Goal: Communication & Community: Answer question/provide support

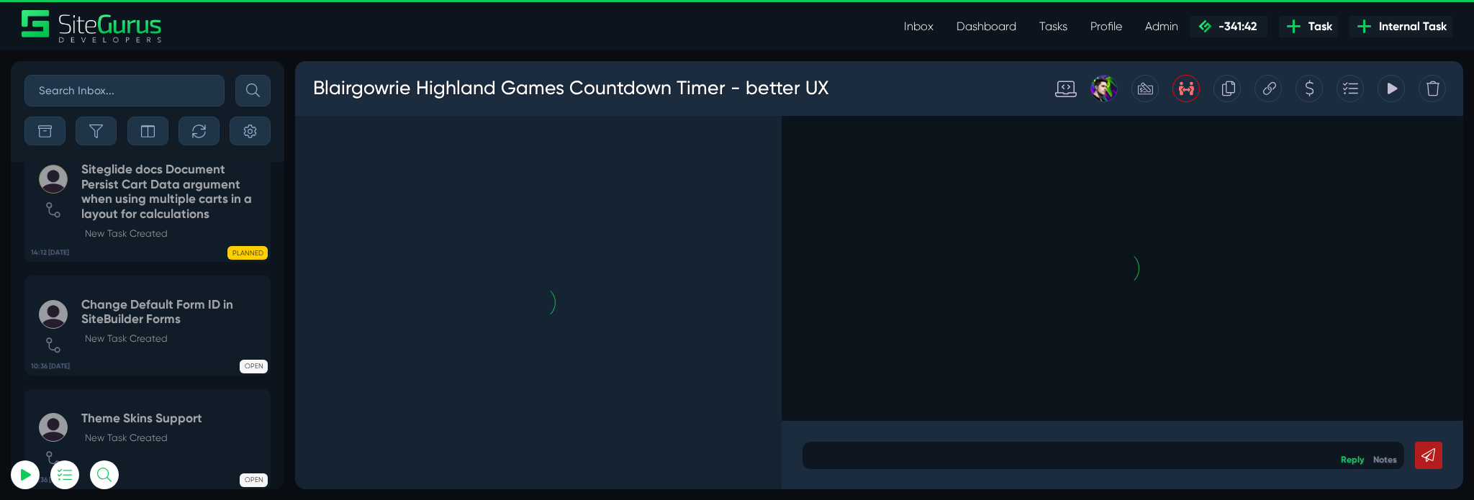
scroll to position [-7642, 0]
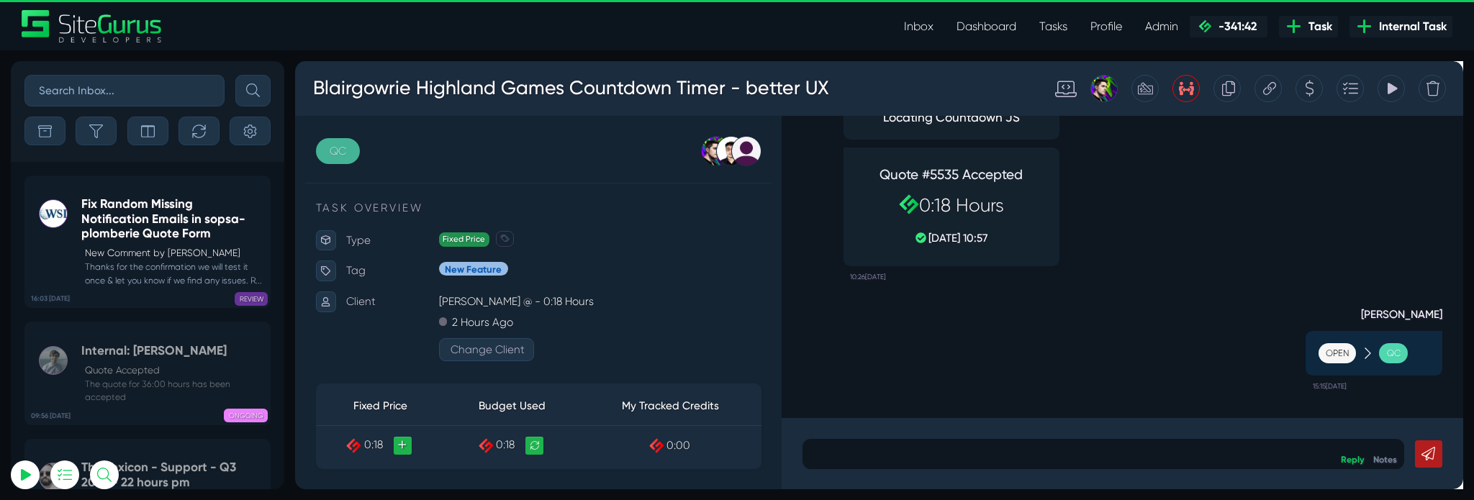
type input "[PERSON_NAME][EMAIL_ADDRESS][PERSON_NAME][DOMAIN_NAME]"
click at [327, 152] on link "QC" at bounding box center [340, 155] width 46 height 27
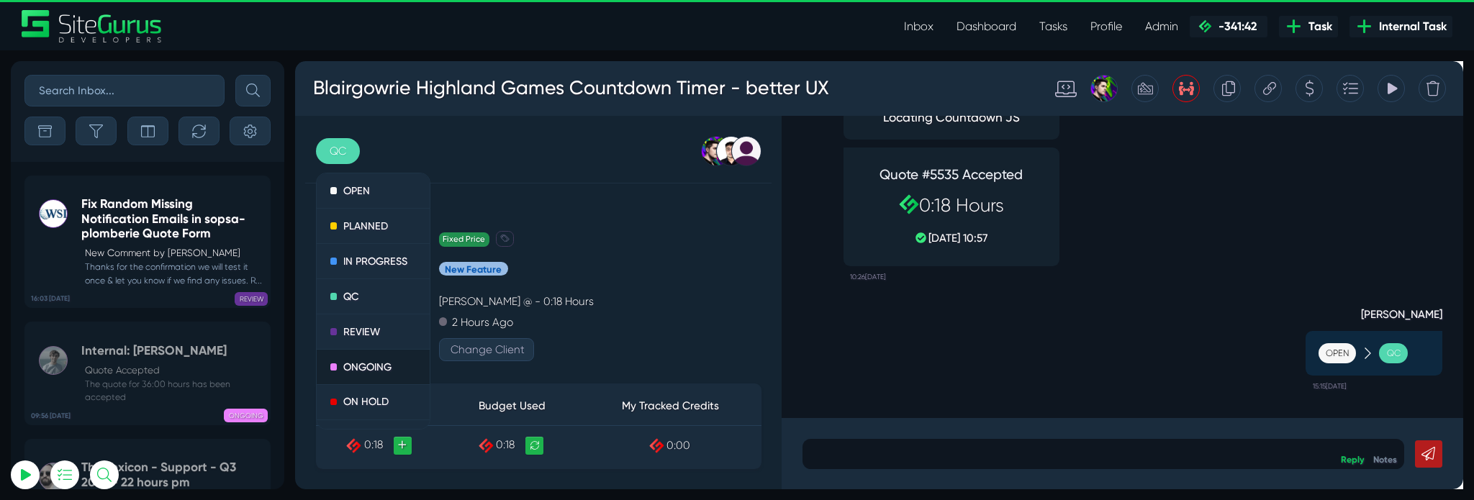
scroll to position [42, 0]
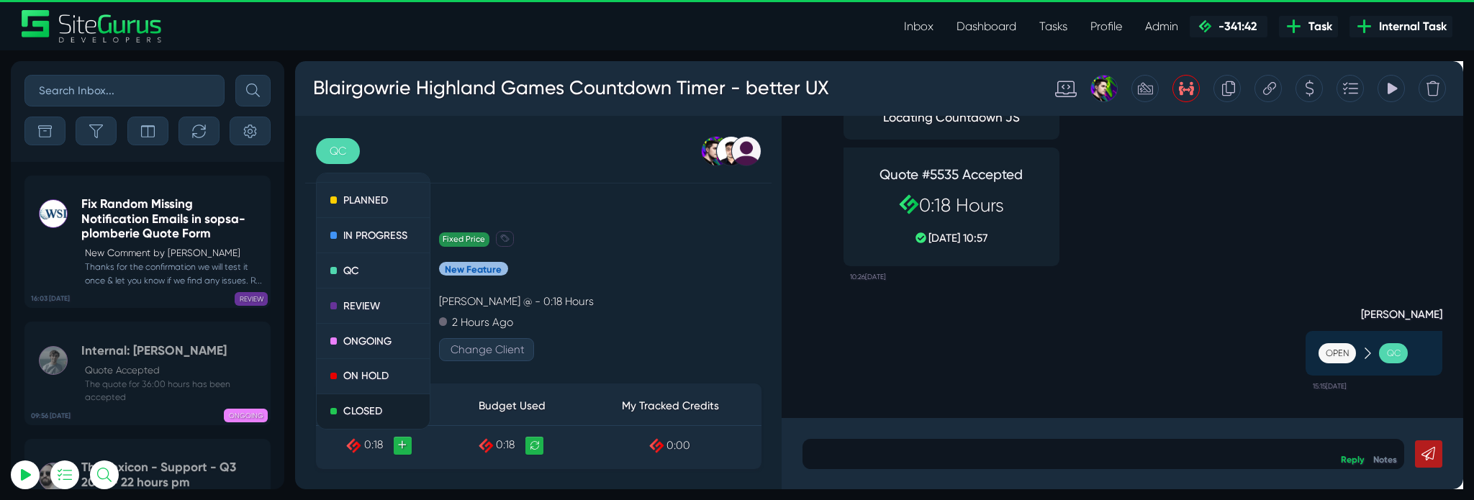
drag, startPoint x: 379, startPoint y: 430, endPoint x: 1110, endPoint y: 107, distance: 799.4
click at [379, 430] on link "CLOSED" at bounding box center [376, 430] width 119 height 36
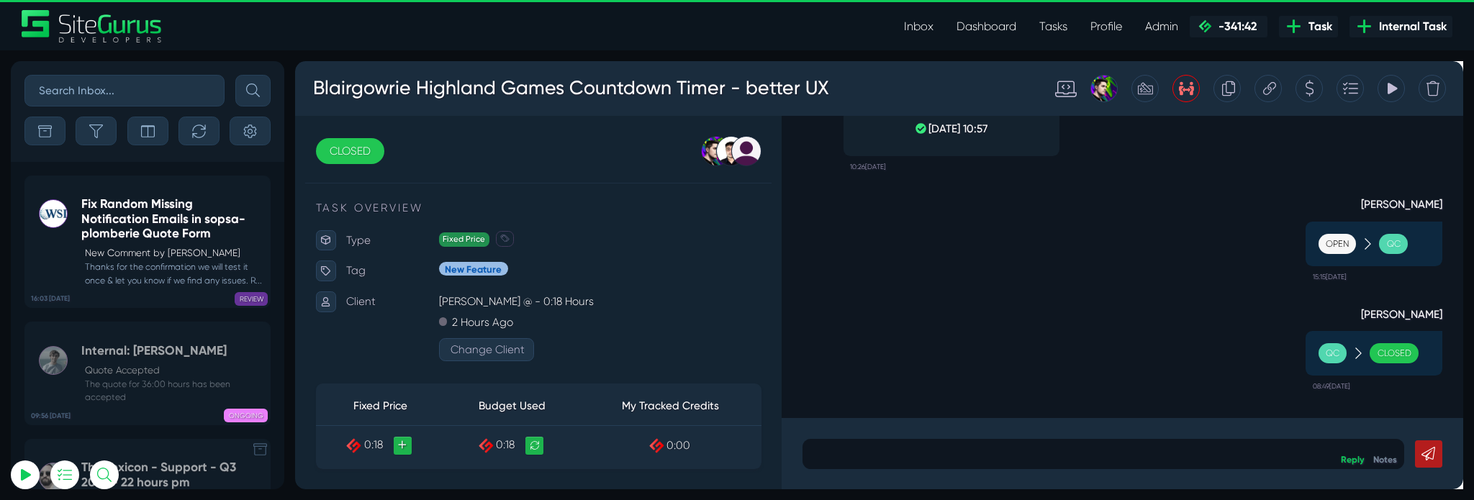
scroll to position [-7642, 0]
click at [166, 286] on small "Thanks for the confirmation we will test it once & let you know if we find any …" at bounding box center [172, 274] width 182 height 26
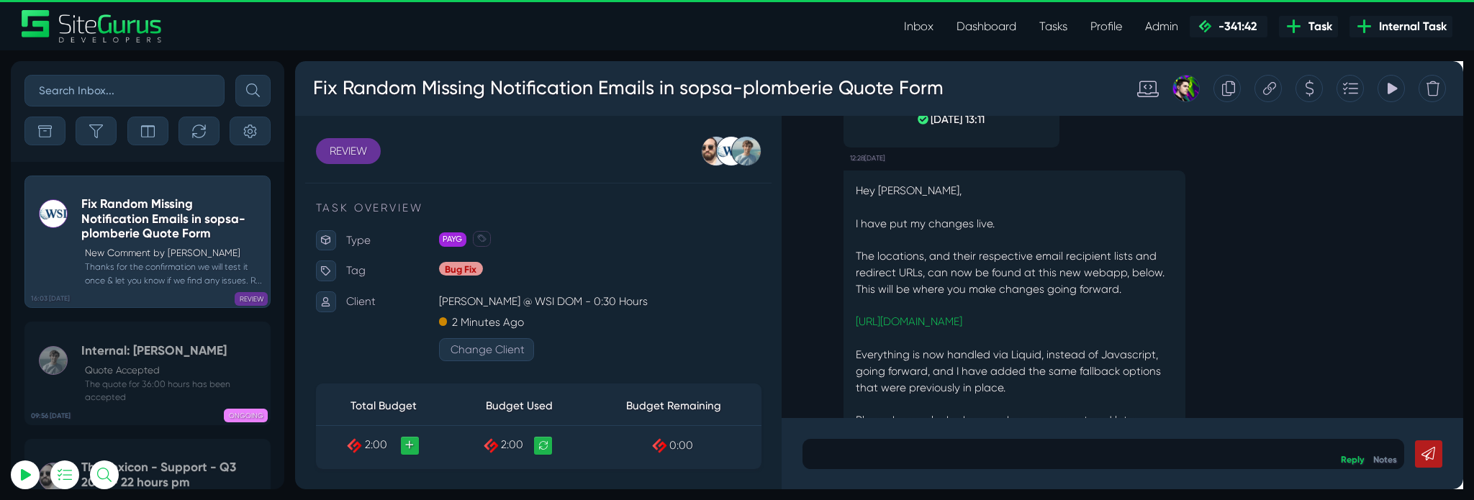
scroll to position [-379, 0]
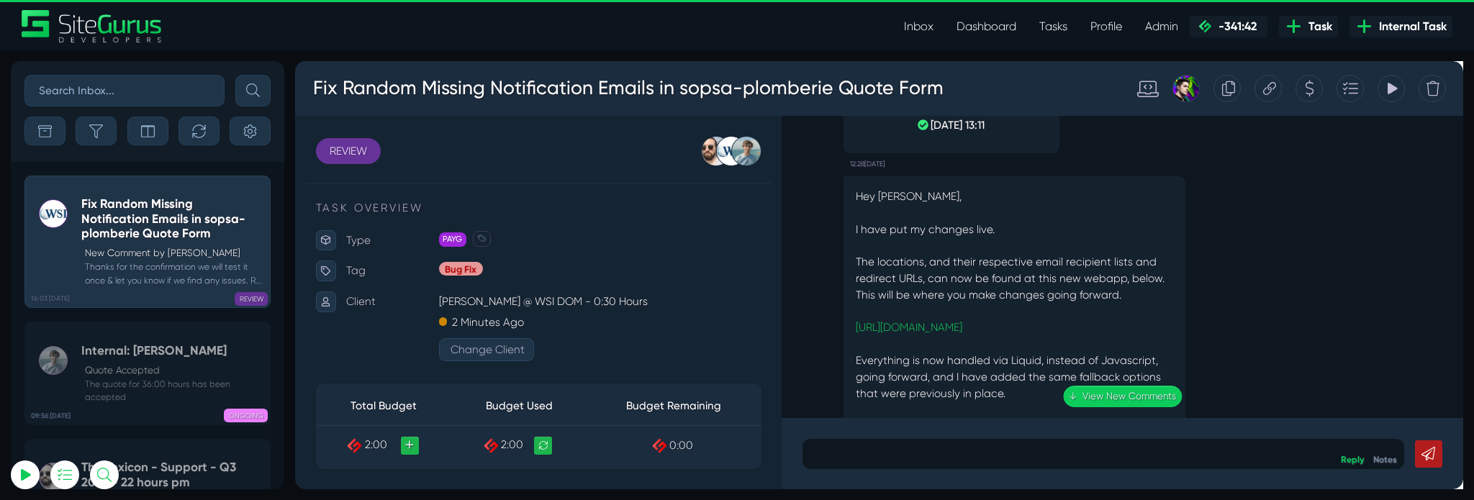
drag, startPoint x: 356, startPoint y: 449, endPoint x: 355, endPoint y: 371, distance: 77.7
click at [355, 371] on div "Client" at bounding box center [392, 340] width 108 height 73
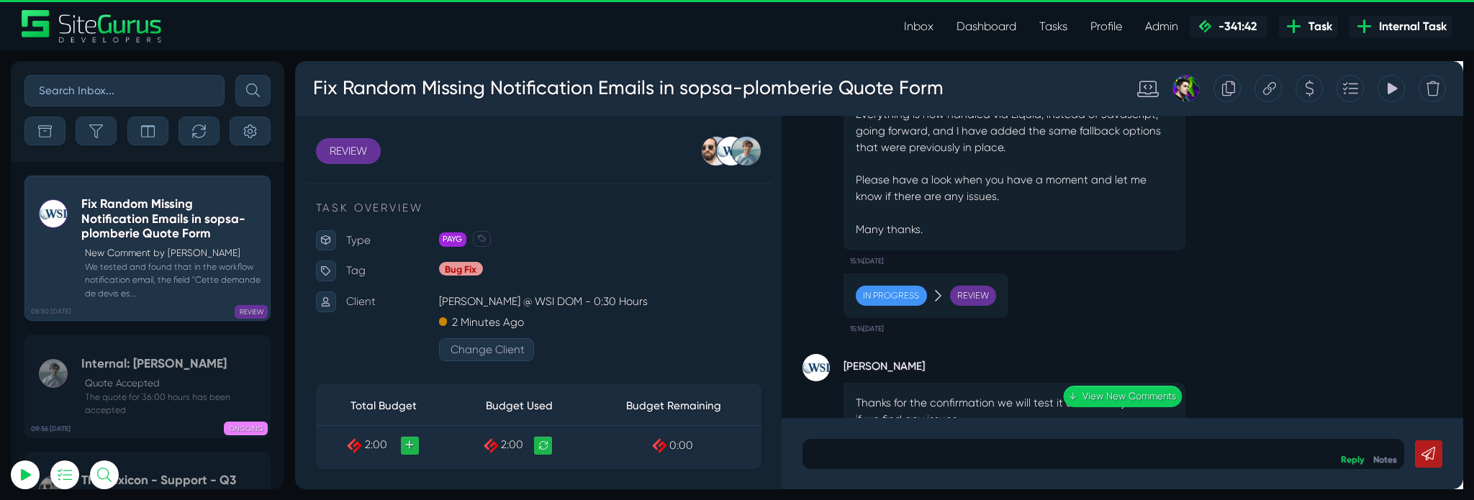
scroll to position [-638, 0]
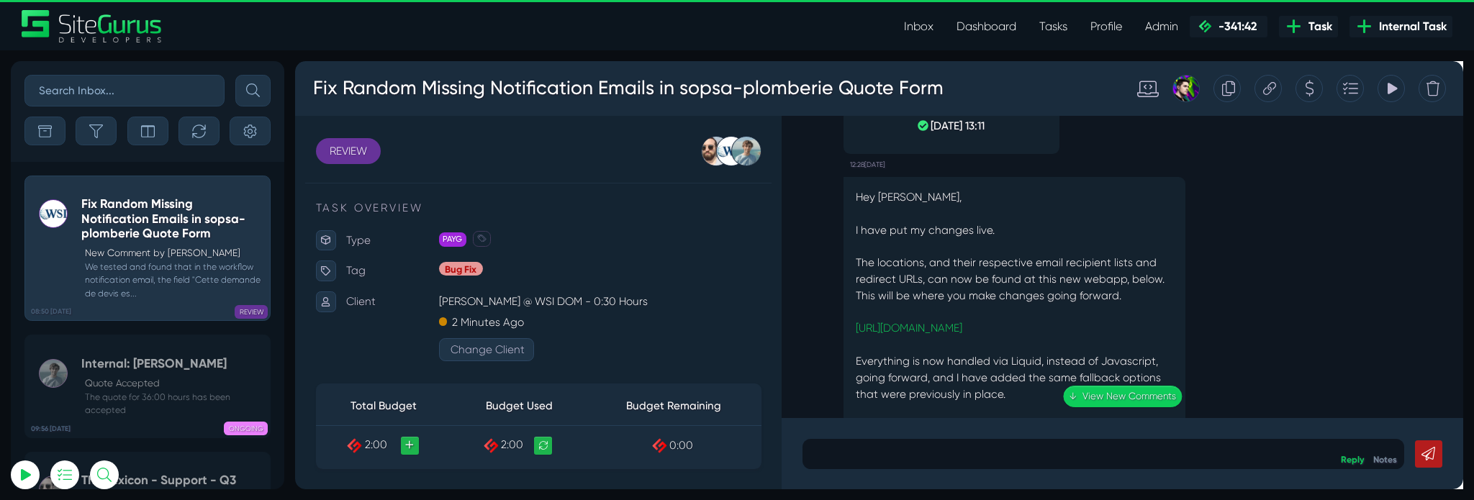
click at [1052, 284] on p "Hey [PERSON_NAME], I have put my changes live. The locations, and their respect…" at bounding box center [1052, 351] width 334 height 311
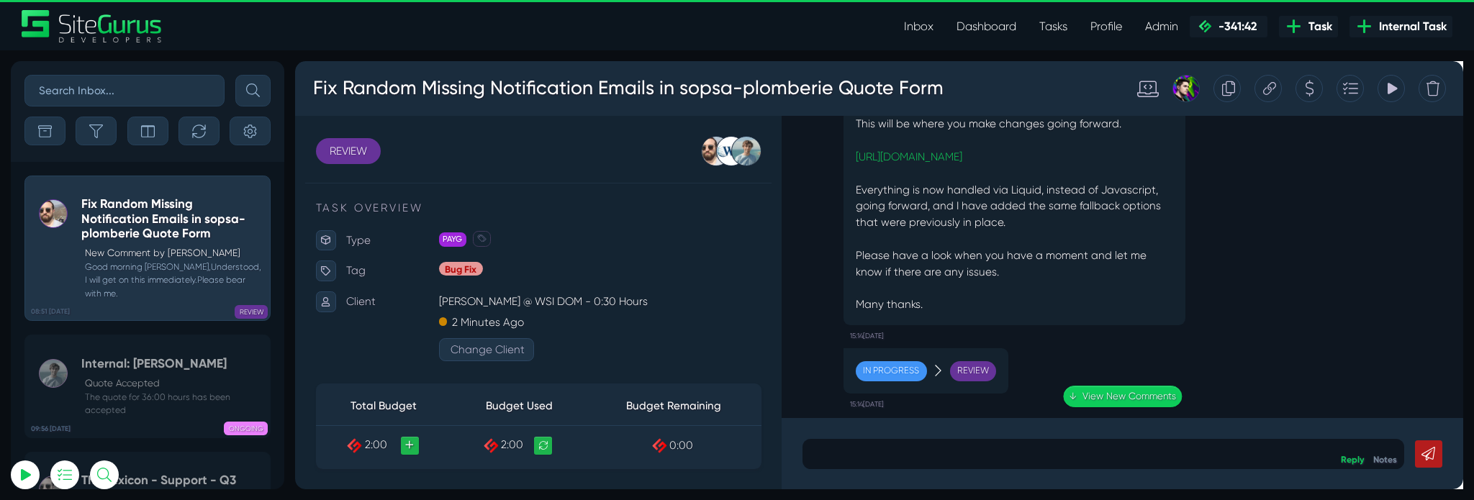
scroll to position [-818, 0]
